Goal: Communication & Community: Answer question/provide support

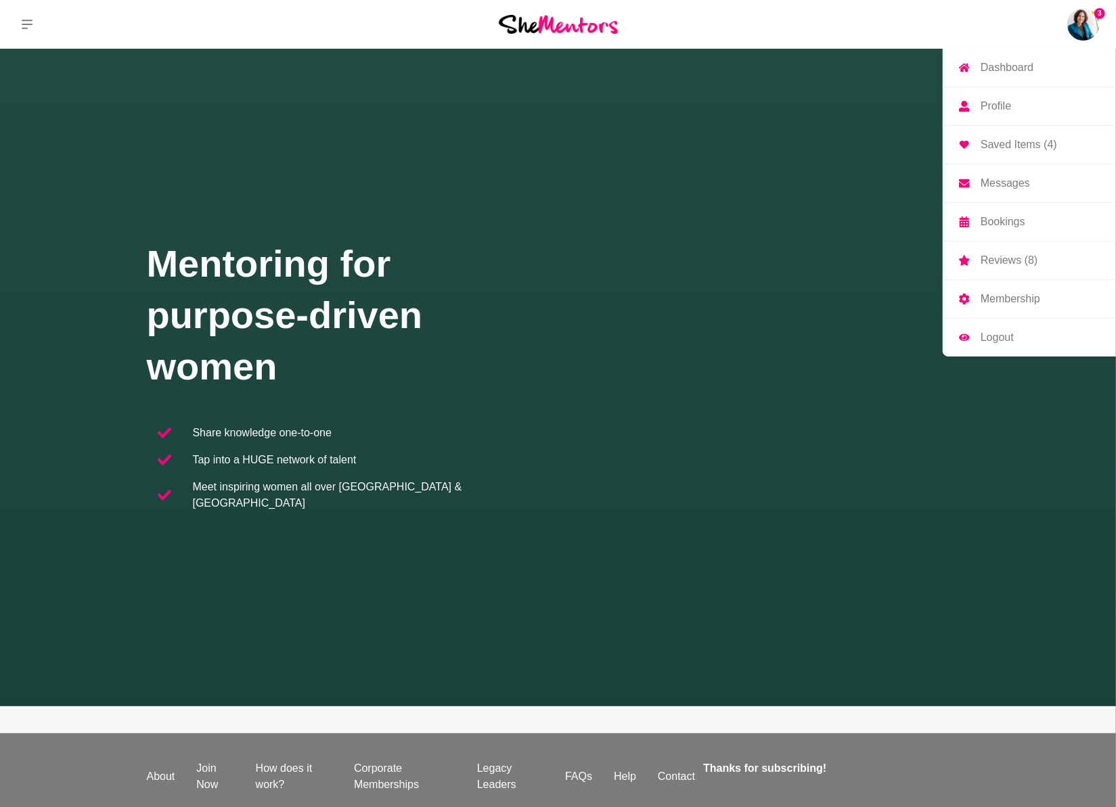
click at [1013, 182] on p "Messages" at bounding box center [1005, 183] width 49 height 11
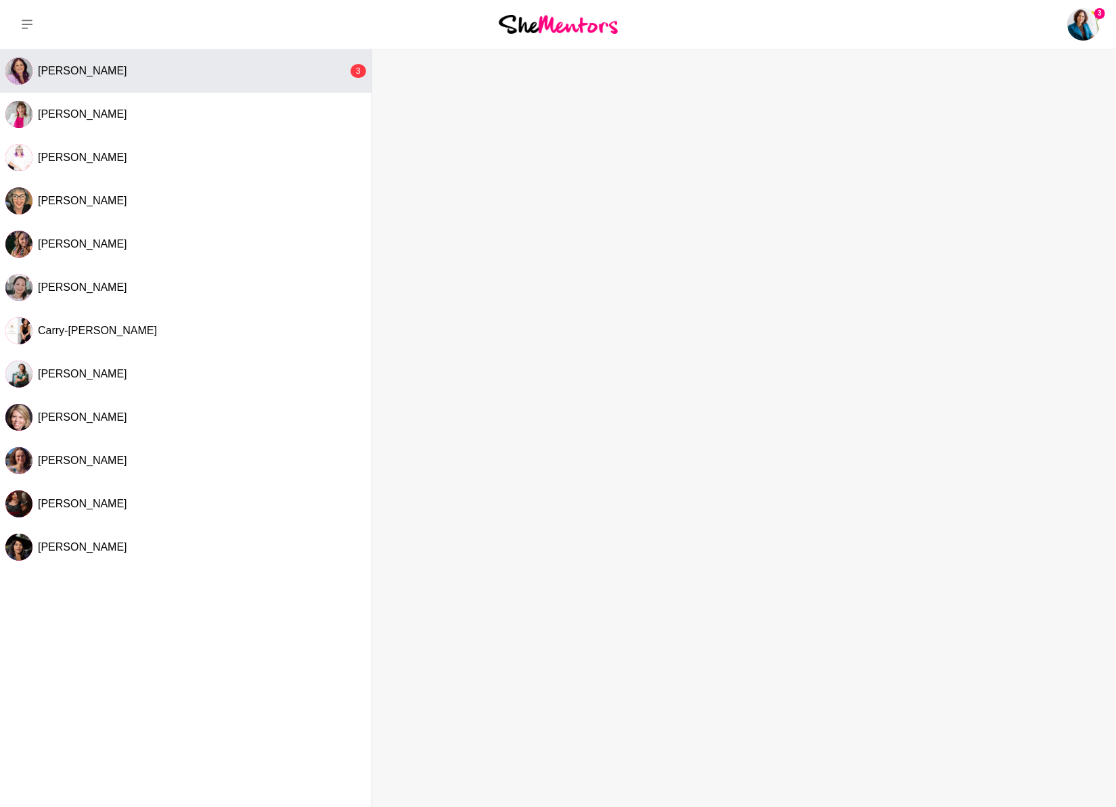
click at [114, 61] on button "[PERSON_NAME] 3" at bounding box center [186, 70] width 372 height 43
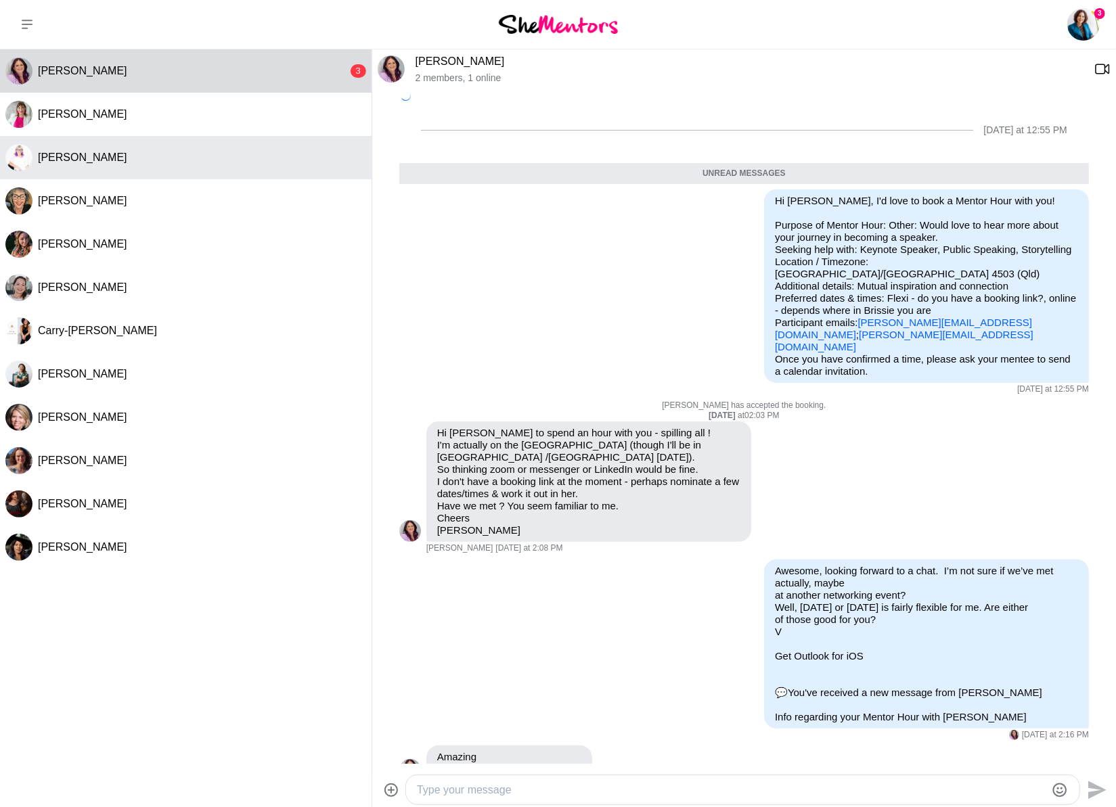
scroll to position [9, 0]
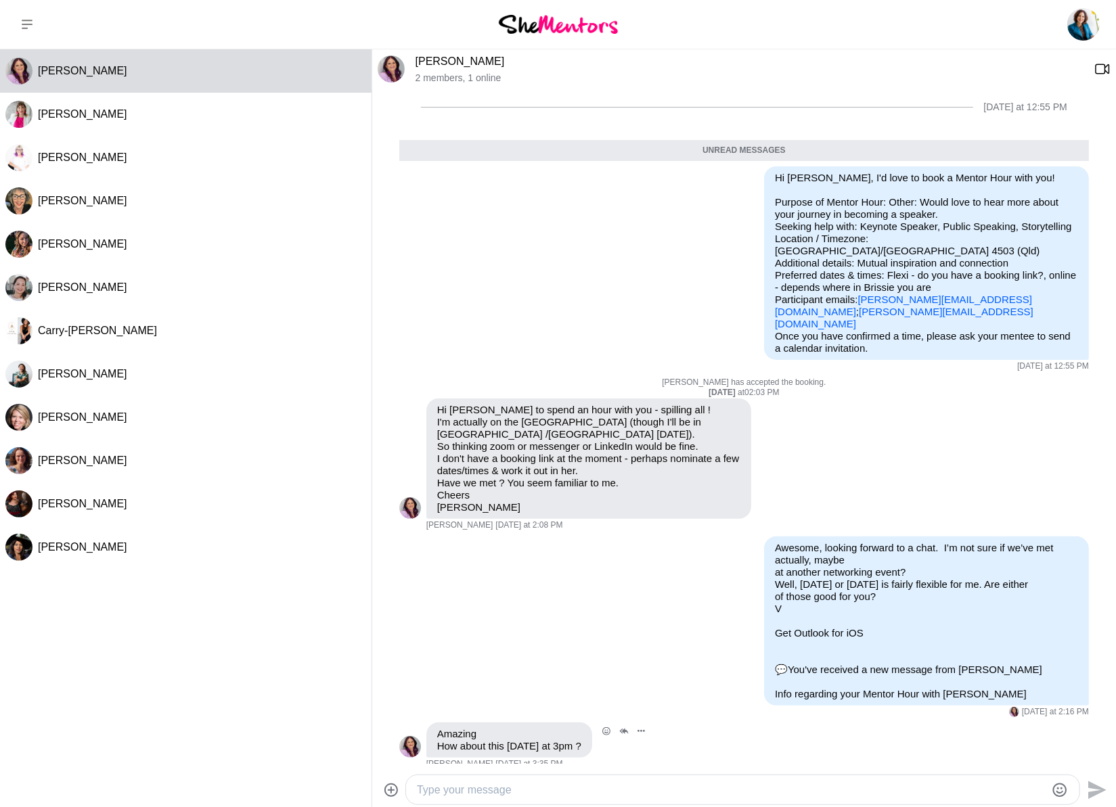
click at [823, 737] on div "Reply Pin Mark as unread Flag Mute Amazing How about this [DATE] at 3pm ? [PERS…" at bounding box center [744, 746] width 690 height 47
click at [732, 788] on textarea "Type your message" at bounding box center [731, 790] width 629 height 16
click at [927, 792] on textarea "Hi [PERSON_NAME], I have us in my schedule to chat [DATE] at 3pm but now as I'm…" at bounding box center [731, 790] width 629 height 16
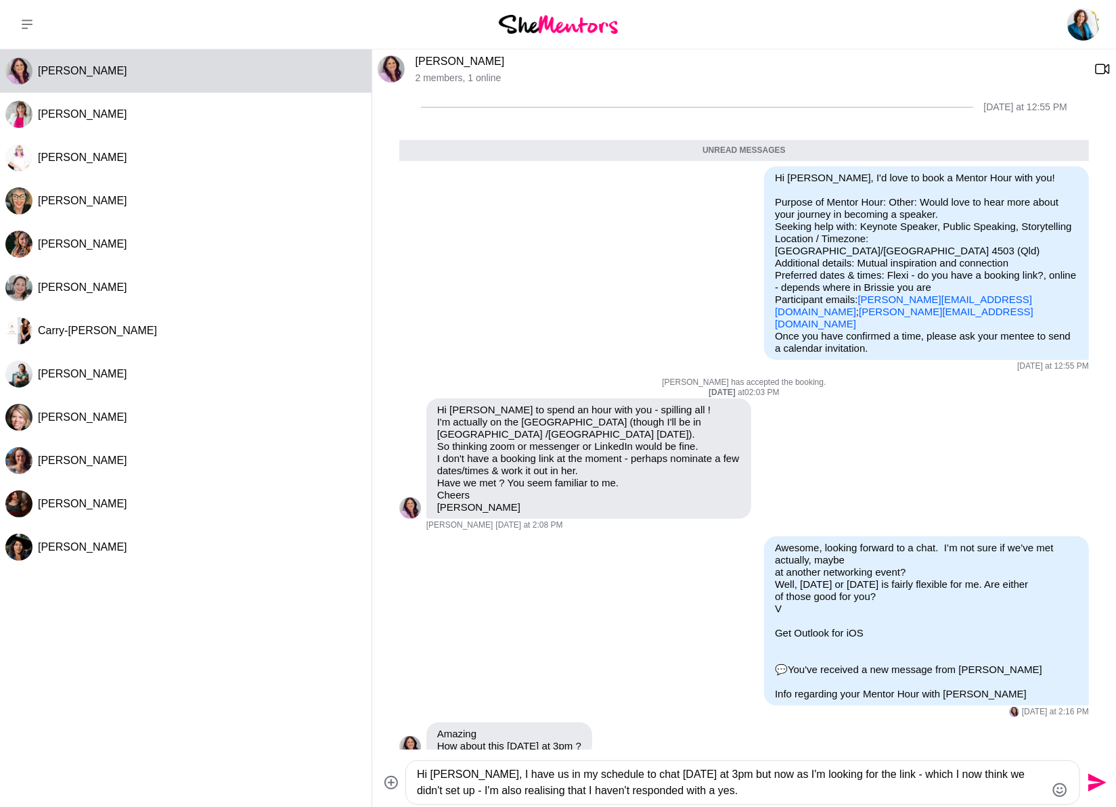
type textarea "Hi [PERSON_NAME], I have us in my schedule to chat [DATE] at 3pm but now as I'm…"
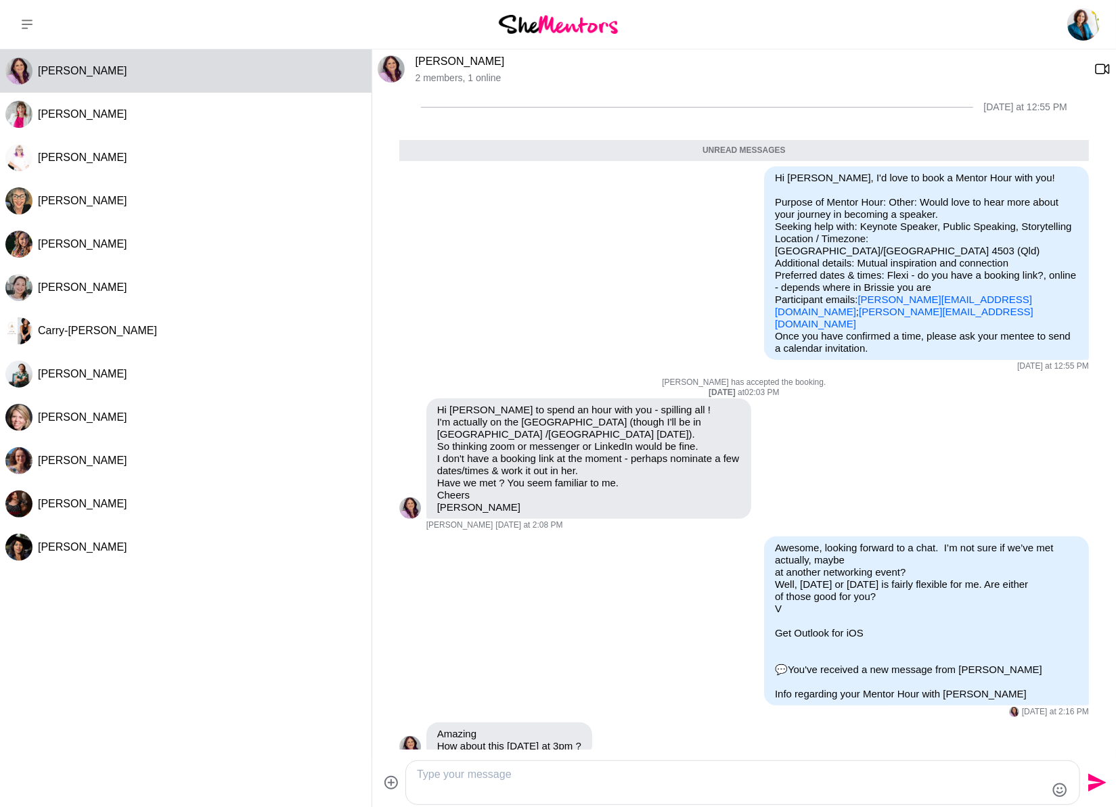
scroll to position [127, 0]
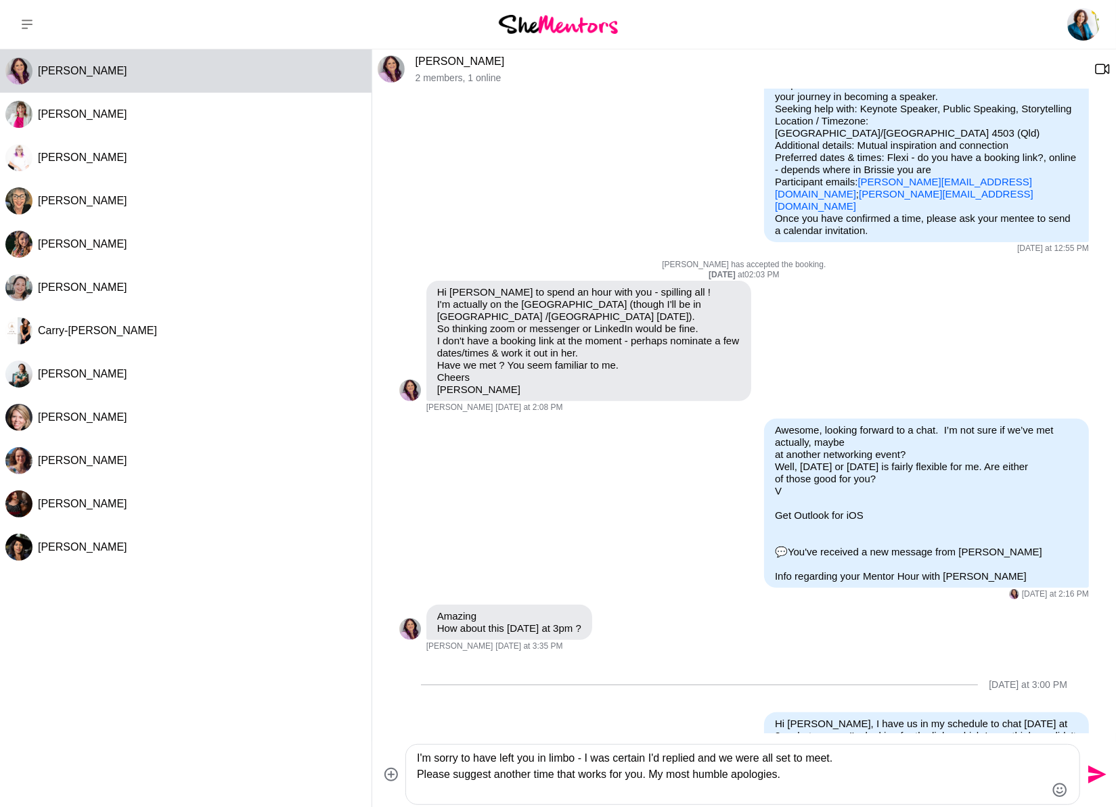
type textarea "I'm sorry to have left you in limbo - I was certain I'd replied and we were all…"
click at [1097, 772] on icon "Send" at bounding box center [1097, 775] width 18 height 18
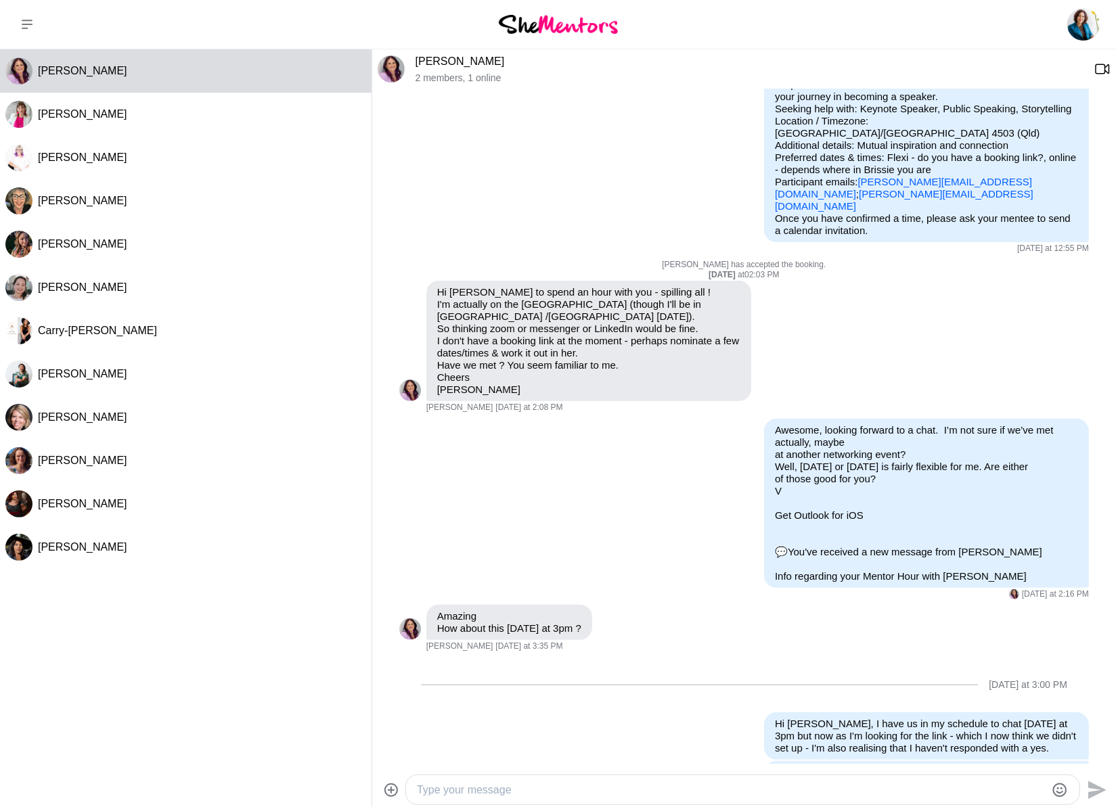
scroll to position [187, 0]
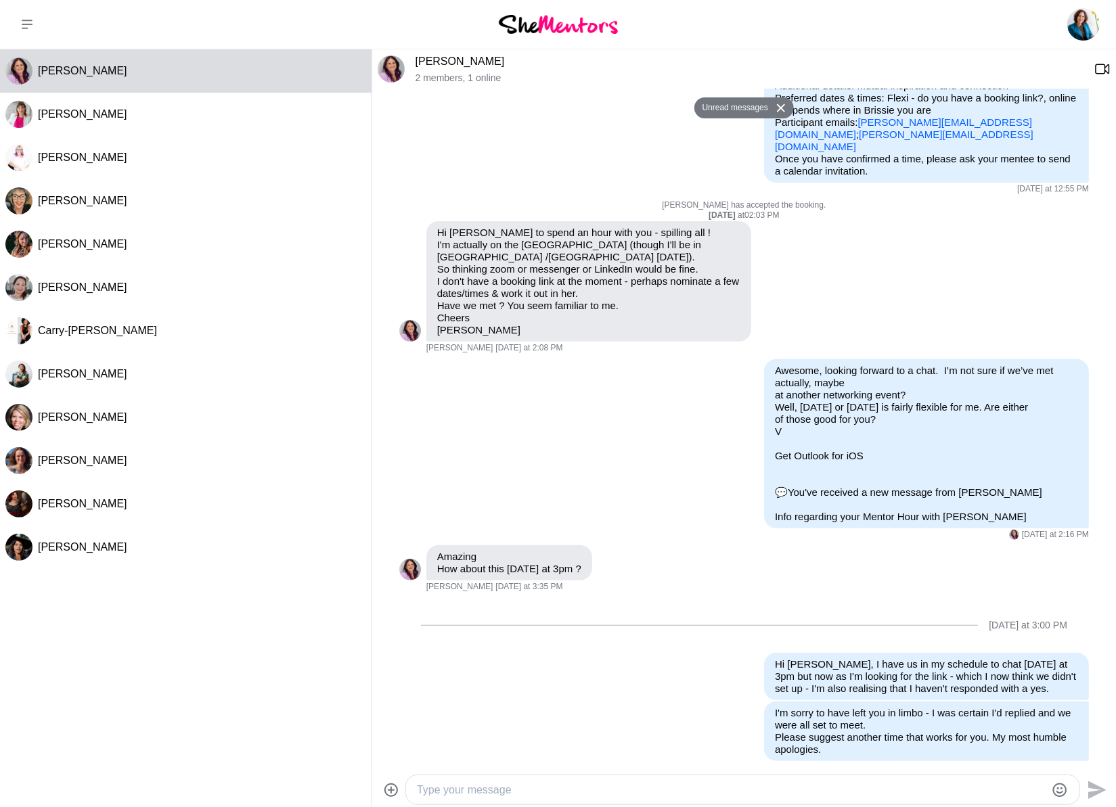
click at [666, 794] on textarea "Type your message" at bounding box center [731, 790] width 629 height 16
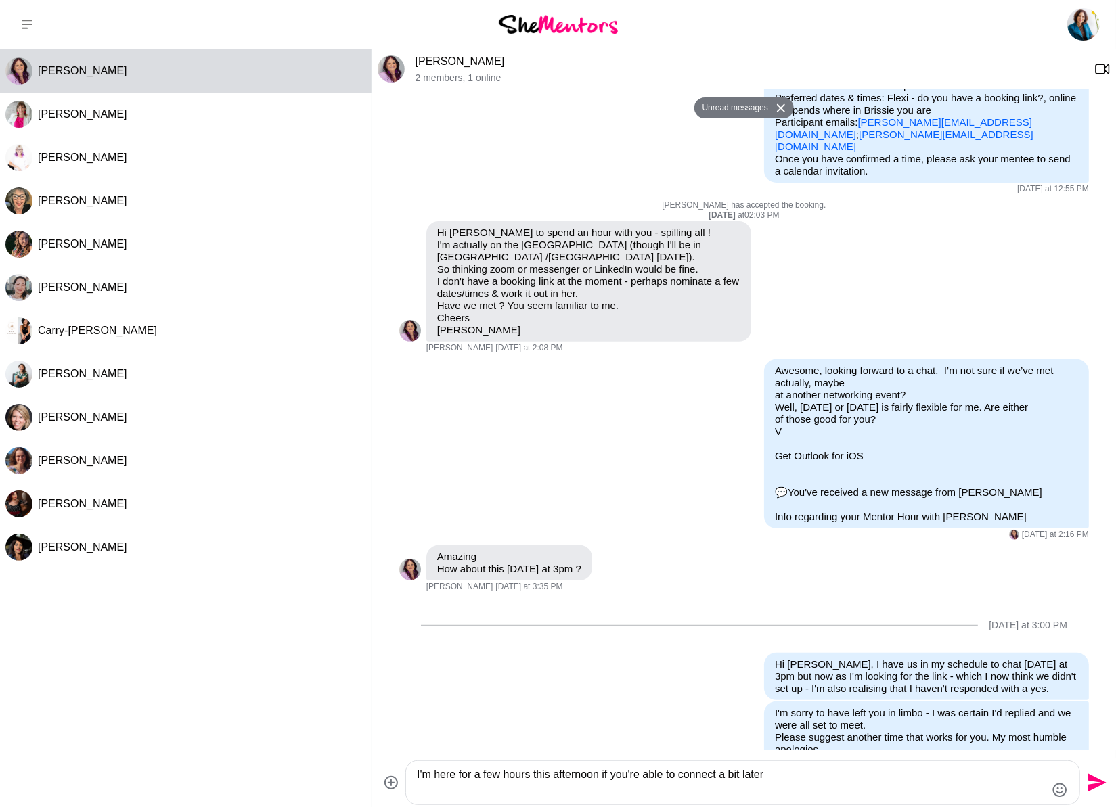
drag, startPoint x: 795, startPoint y: 775, endPoint x: 740, endPoint y: 774, distance: 54.1
click at [740, 774] on textarea "I'm here for a few hours this afternoon if you're able to connect a bit later" at bounding box center [731, 783] width 629 height 32
type textarea "I'm here for a few hours this afternoon if you're still able to connect [DATE]"
click at [1092, 785] on icon "Send" at bounding box center [1097, 783] width 18 height 18
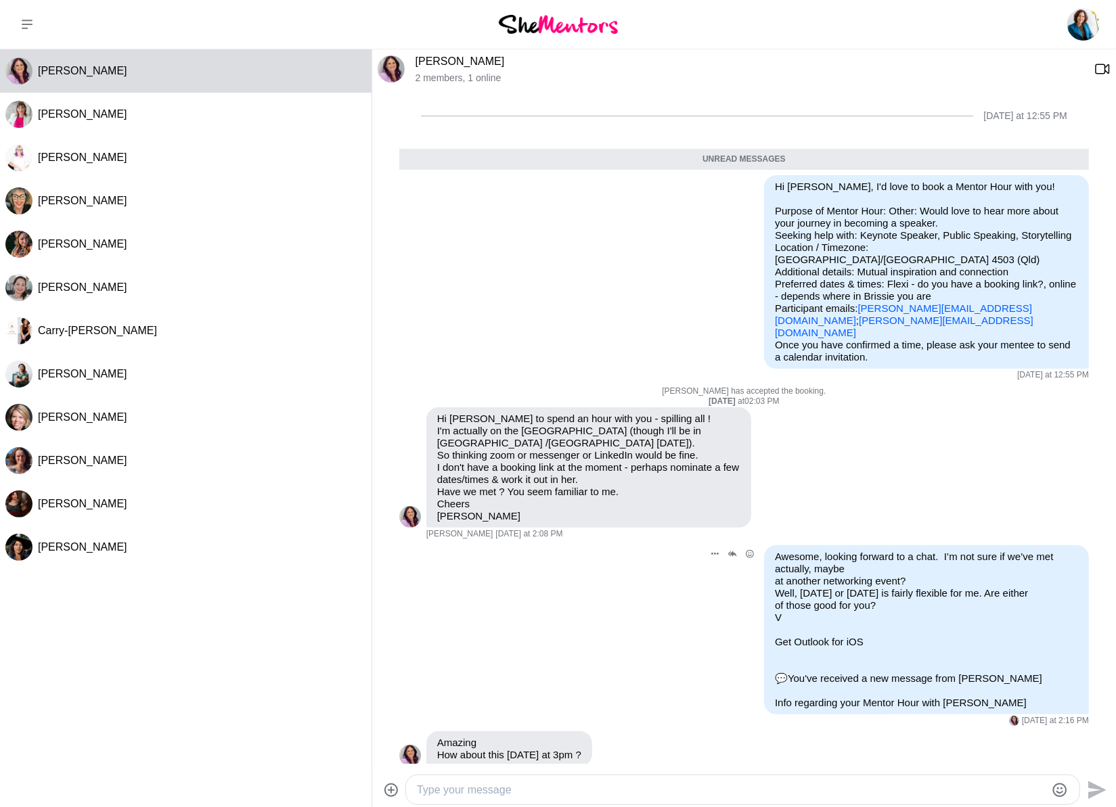
scroll to position [0, 0]
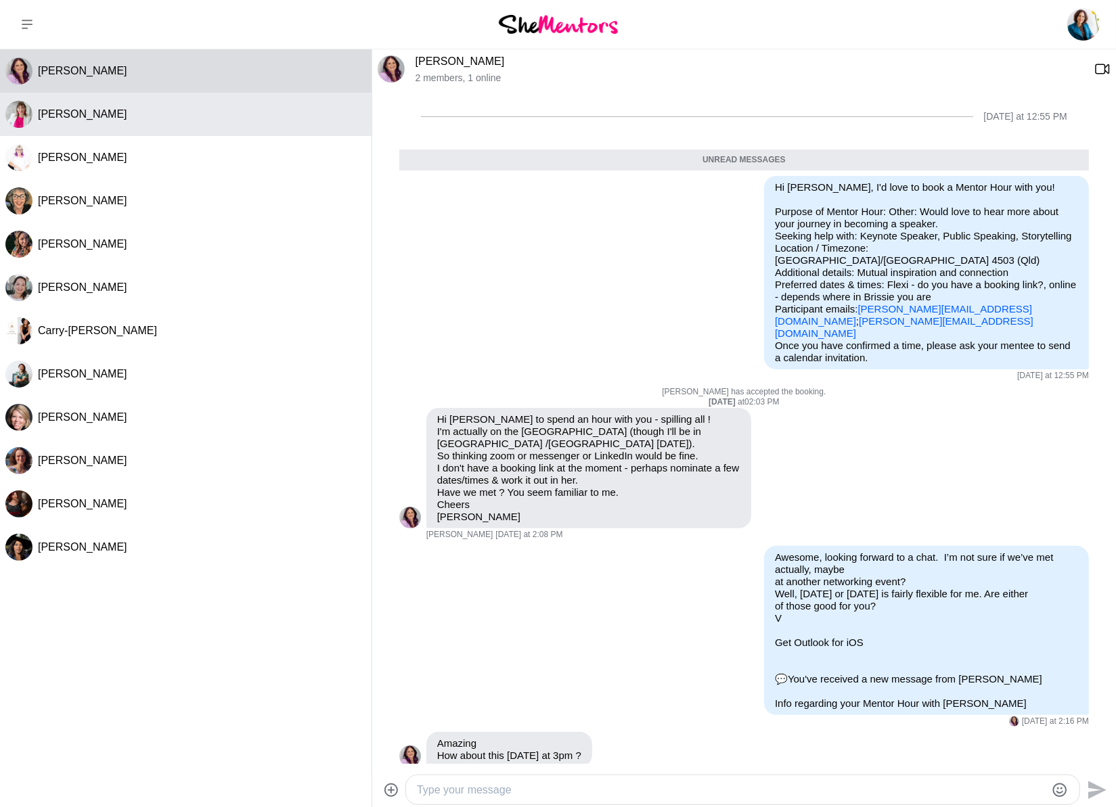
click at [74, 117] on span "[PERSON_NAME]" at bounding box center [82, 114] width 89 height 12
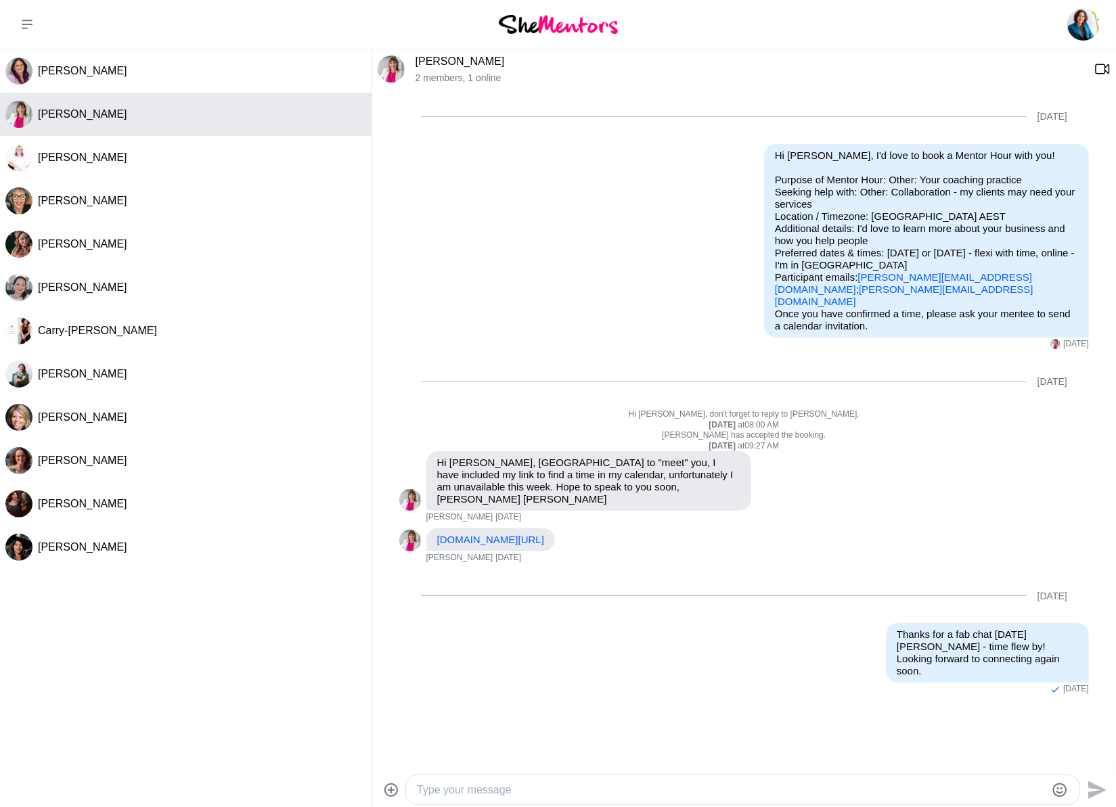
click at [68, 112] on span "[PERSON_NAME]" at bounding box center [82, 114] width 89 height 12
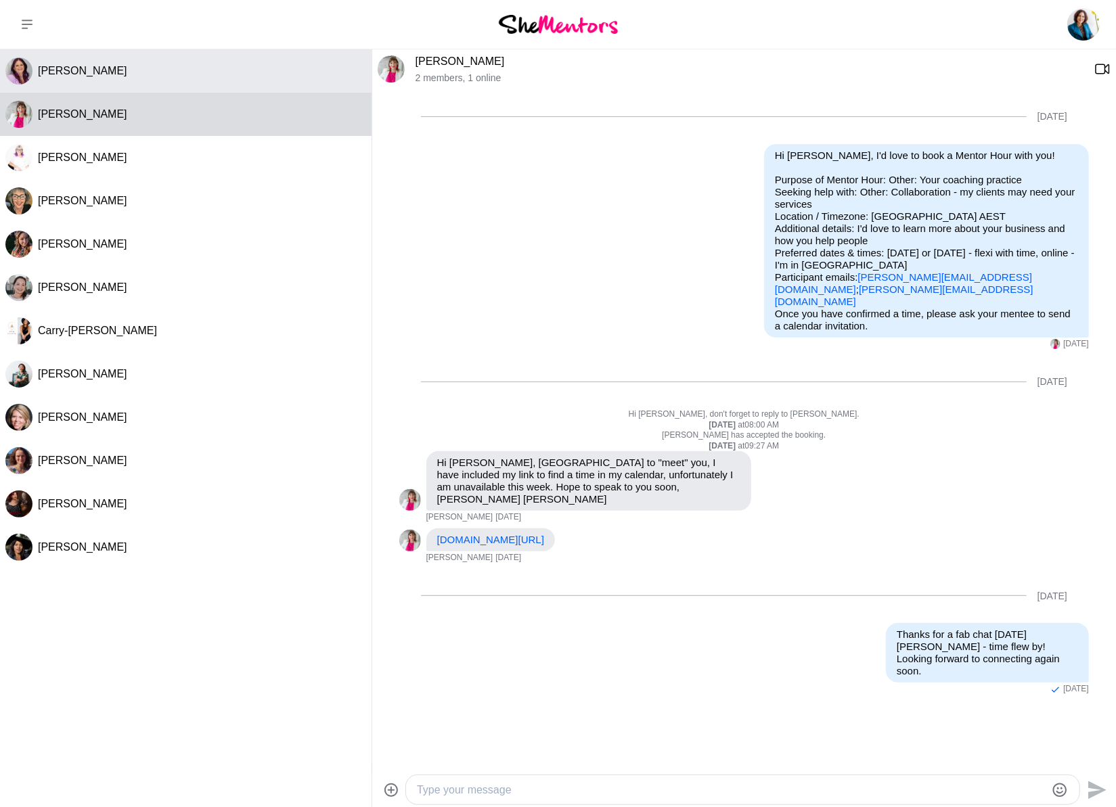
click at [123, 76] on span "[PERSON_NAME]" at bounding box center [82, 71] width 89 height 12
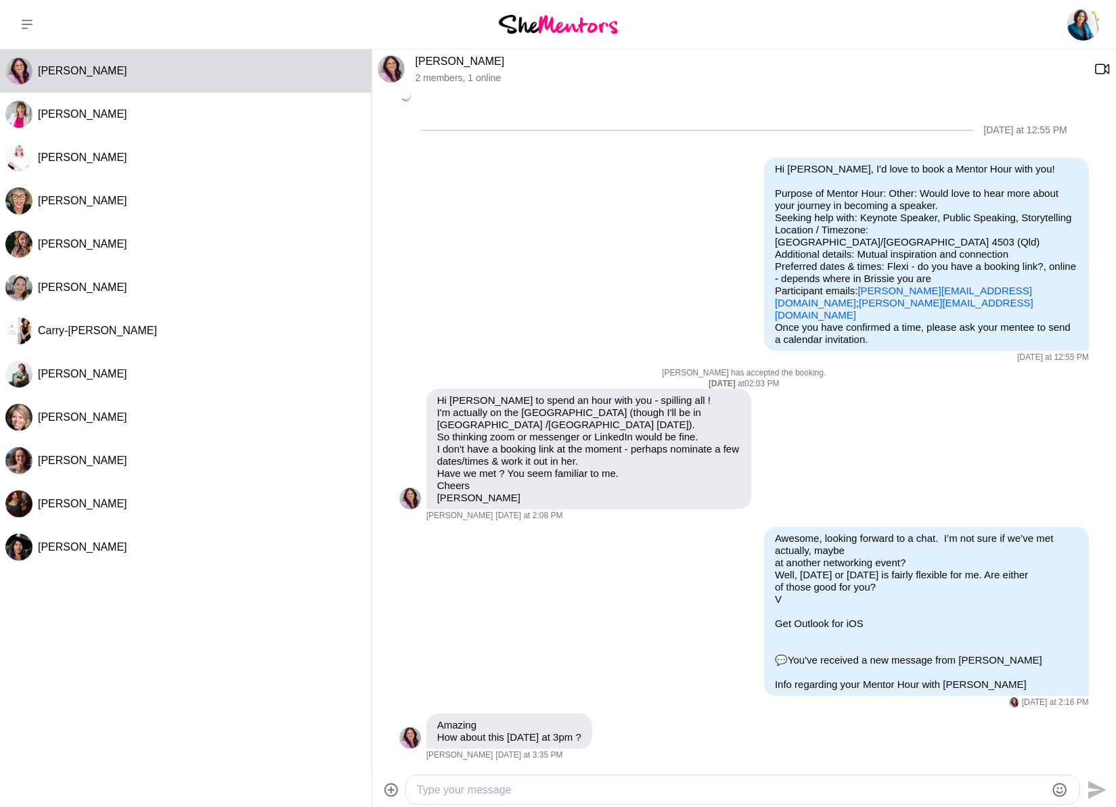
scroll to position [190, 0]
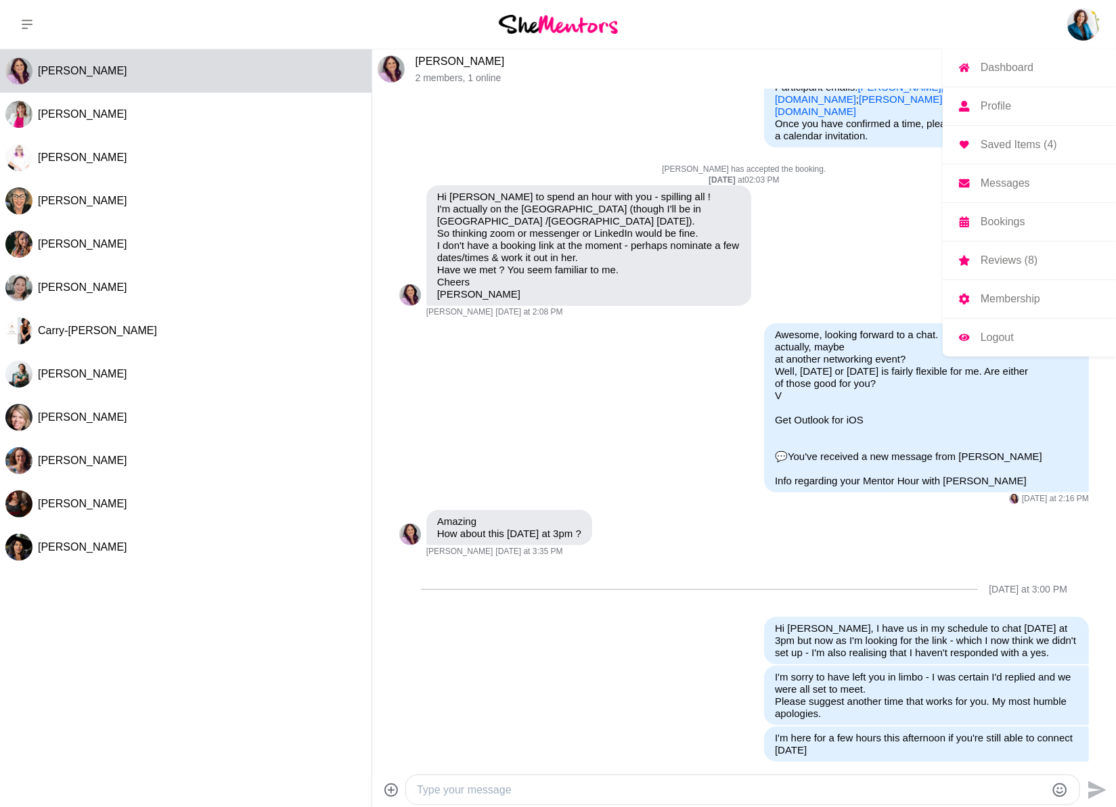
click at [1070, 33] on img at bounding box center [1083, 24] width 32 height 32
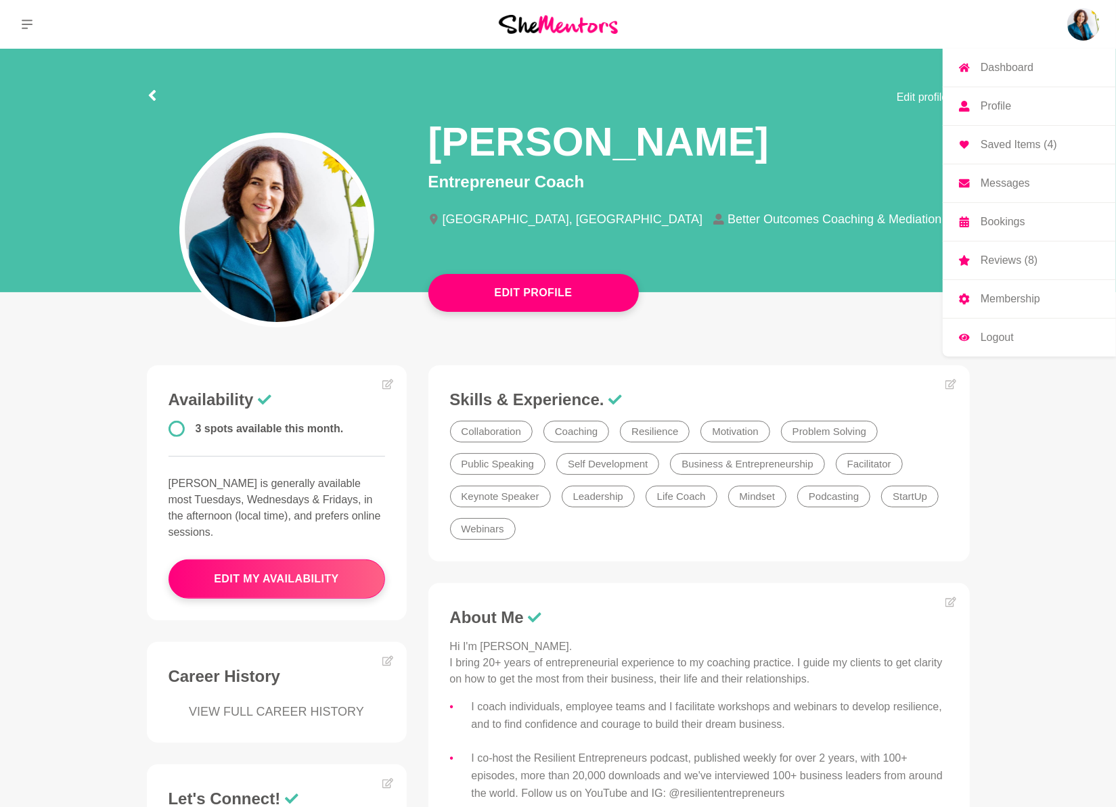
click at [1024, 64] on p "Dashboard" at bounding box center [1007, 67] width 53 height 11
